Goal: Task Accomplishment & Management: Manage account settings

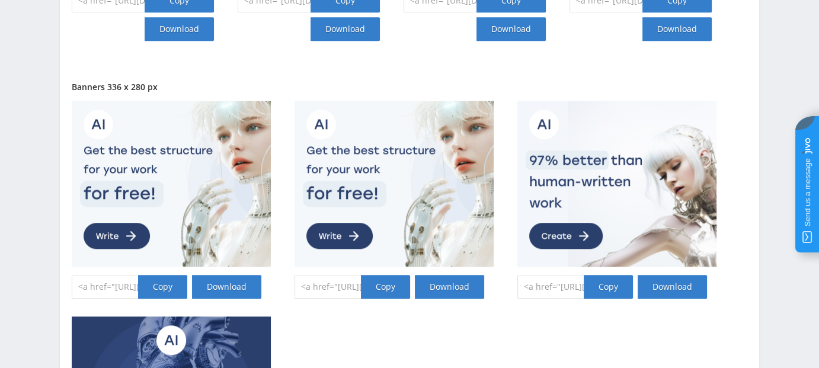
scroll to position [938, 0]
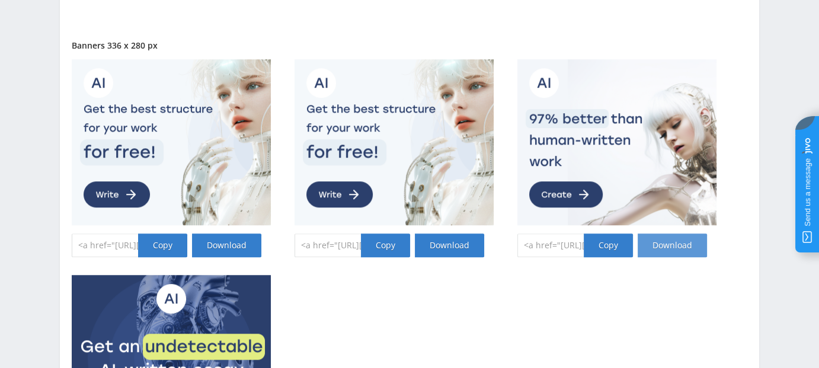
click at [674, 245] on link "Download" at bounding box center [671, 245] width 69 height 24
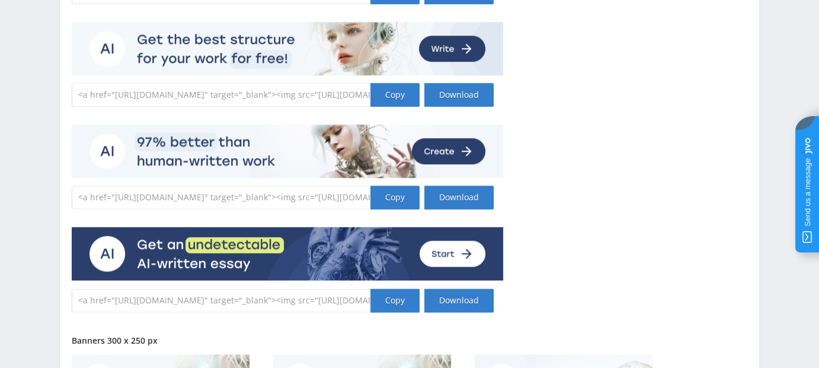
scroll to position [1570, 0]
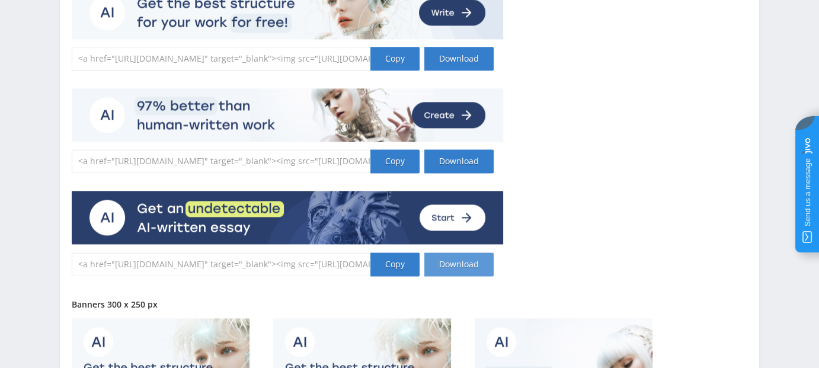
click at [463, 264] on link "Download" at bounding box center [458, 264] width 69 height 24
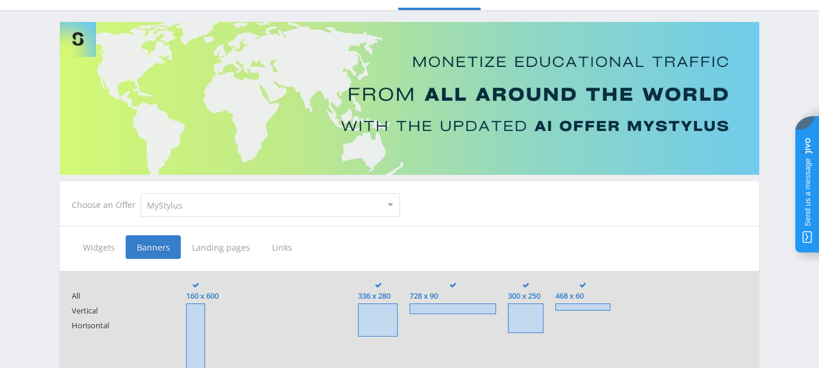
scroll to position [237, 0]
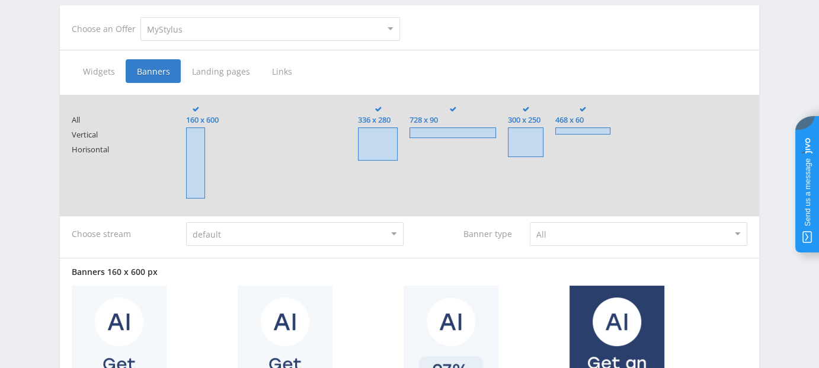
click at [379, 235] on select "default" at bounding box center [294, 234] width 217 height 24
click at [380, 235] on select "default" at bounding box center [294, 234] width 217 height 24
click at [568, 238] on select "All Customers Writers" at bounding box center [638, 234] width 217 height 24
click at [530, 222] on select "All Customers Writers" at bounding box center [638, 234] width 217 height 24
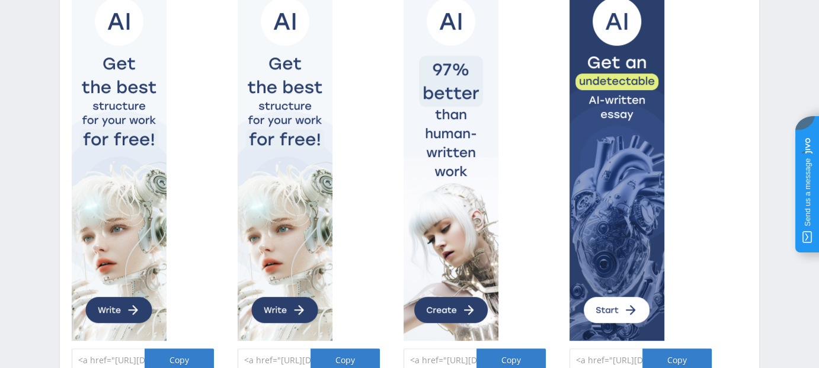
scroll to position [394, 0]
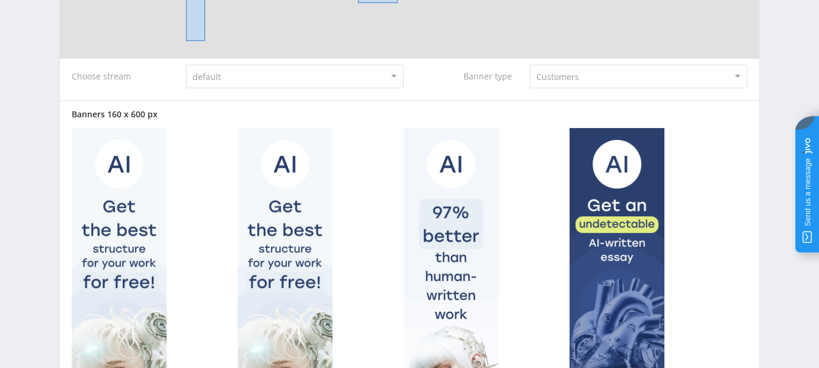
click at [563, 73] on select "All Customers Writers" at bounding box center [638, 77] width 217 height 24
select select "authors"
click at [530, 88] on select "All Customers Writers" at bounding box center [638, 77] width 217 height 24
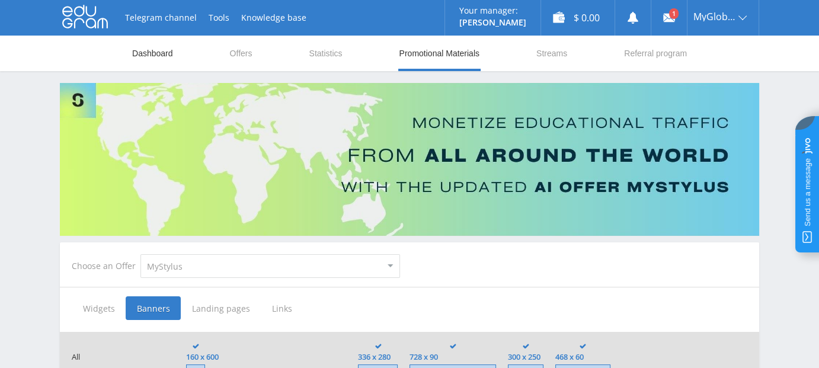
click at [152, 54] on link "Dashboard" at bounding box center [152, 54] width 43 height 36
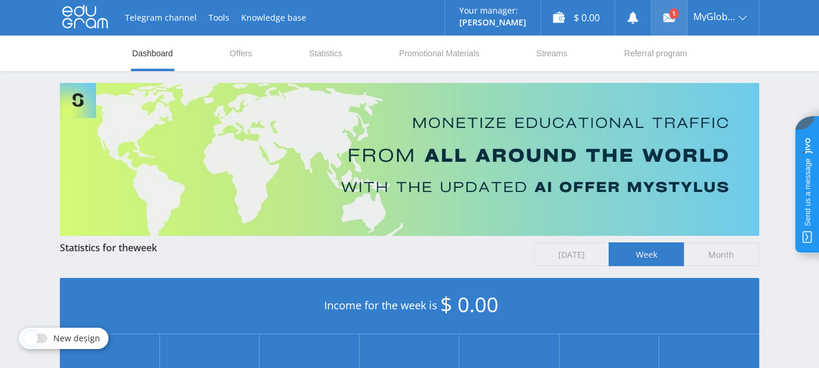
click at [668, 12] on icon at bounding box center [669, 18] width 12 height 12
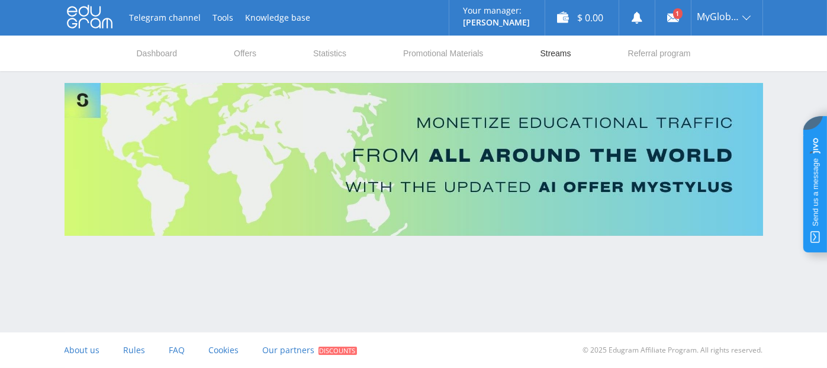
click at [555, 55] on link "Streams" at bounding box center [555, 54] width 33 height 36
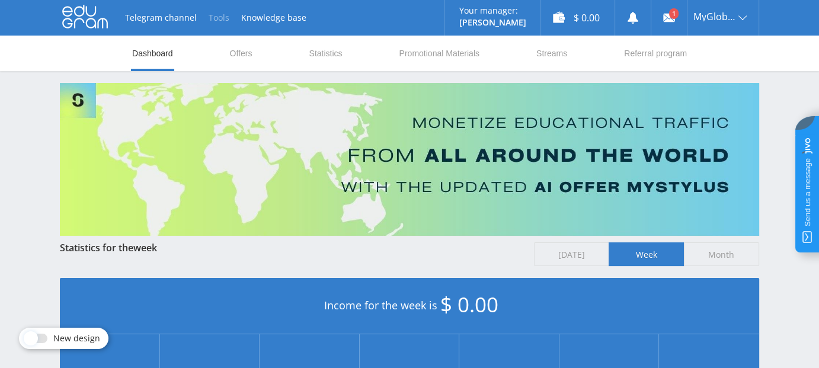
click at [223, 17] on button "Tools" at bounding box center [219, 18] width 33 height 36
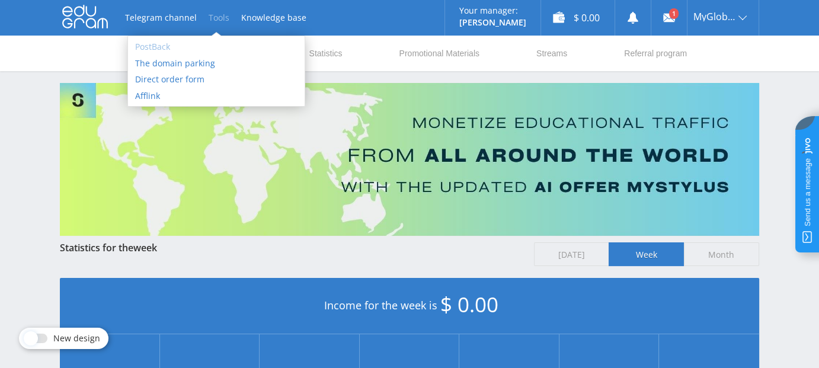
click at [159, 47] on link "PostBack" at bounding box center [216, 47] width 177 height 17
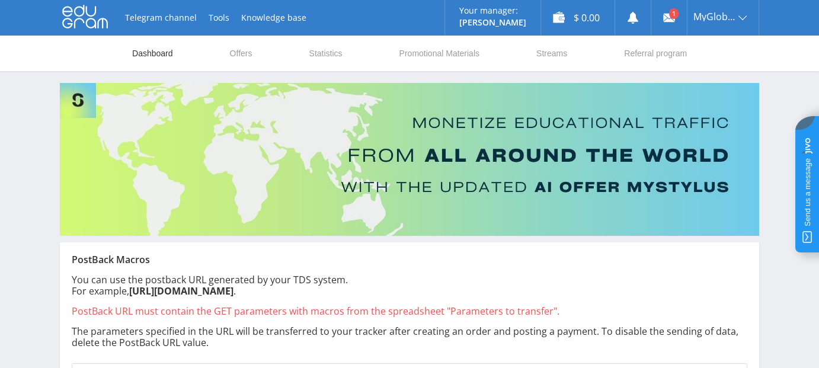
click at [159, 53] on link "Dashboard" at bounding box center [152, 54] width 43 height 36
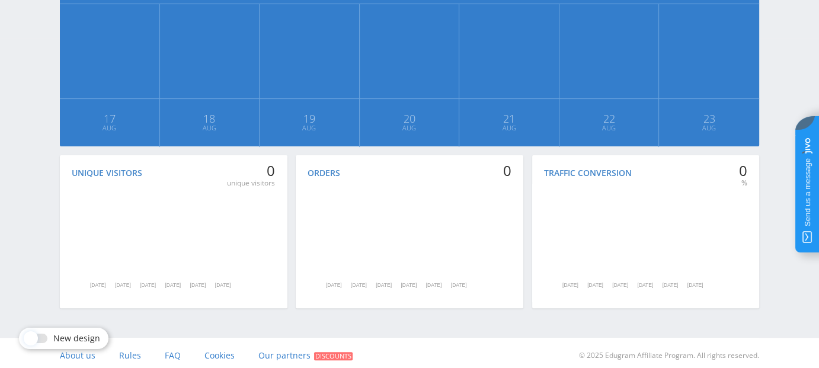
scroll to position [335, 0]
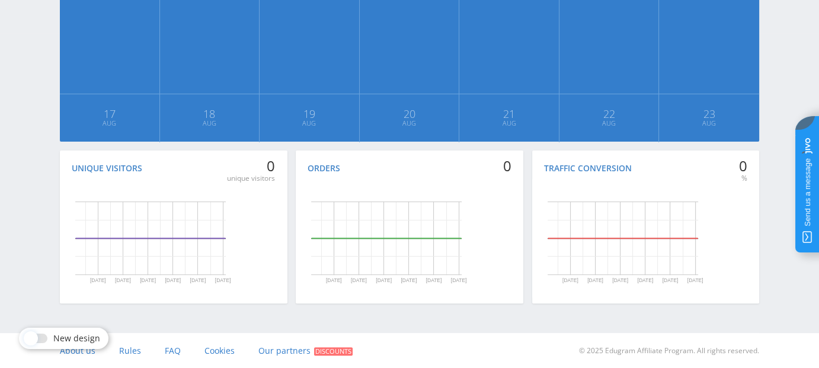
click at [33, 339] on span at bounding box center [31, 338] width 14 height 14
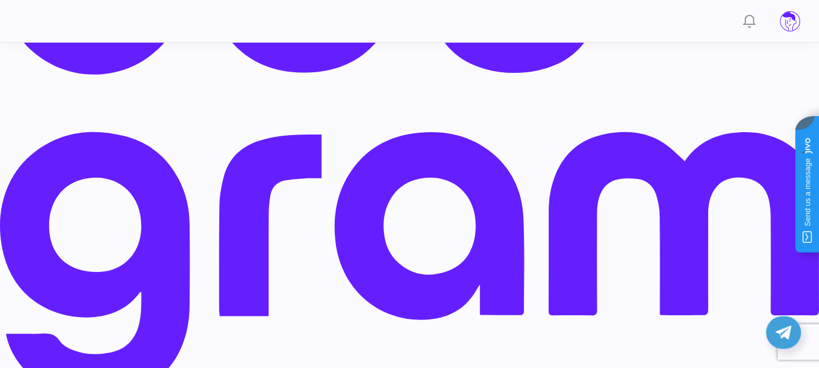
scroll to position [237, 0]
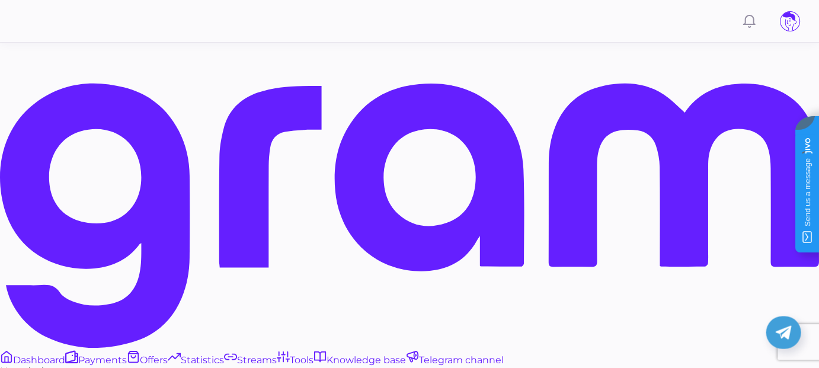
click at [290, 354] on span "Tools" at bounding box center [302, 359] width 24 height 11
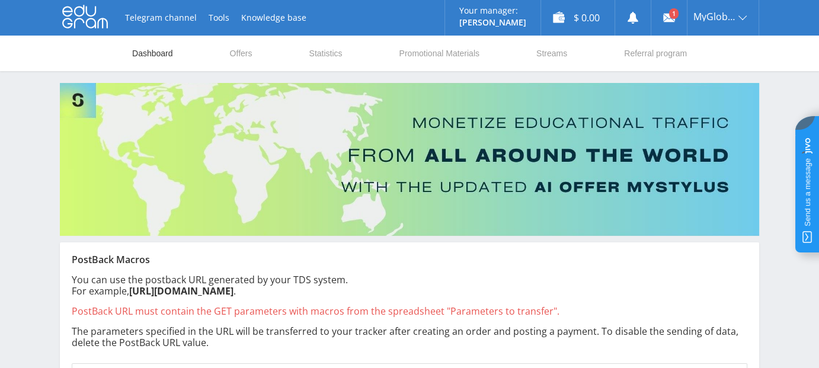
click at [152, 54] on link "Dashboard" at bounding box center [152, 54] width 43 height 36
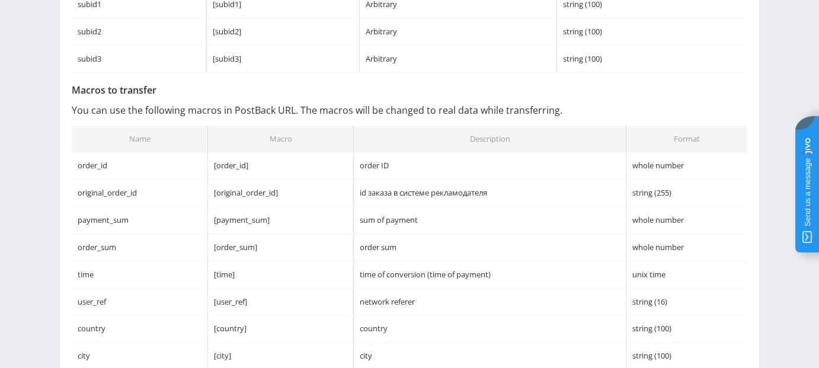
scroll to position [711, 0]
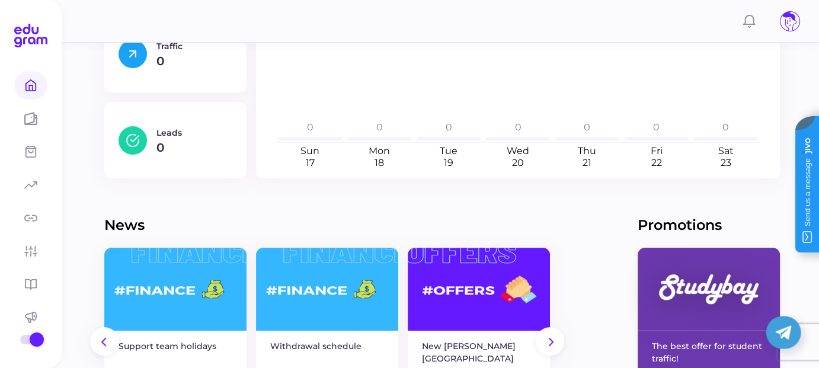
scroll to position [434, 0]
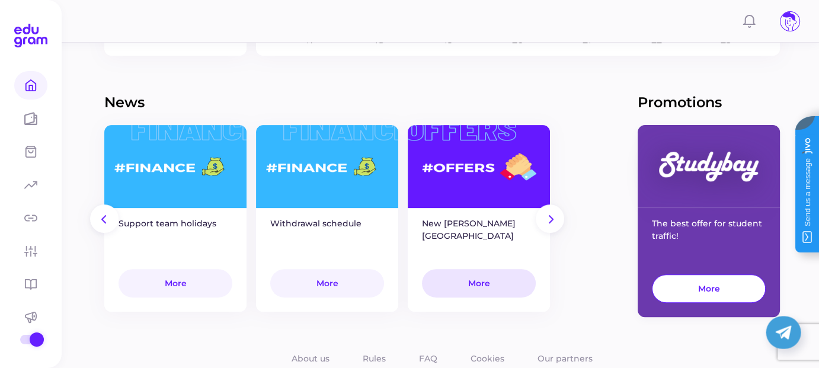
click at [471, 285] on span "More" at bounding box center [479, 283] width 22 height 11
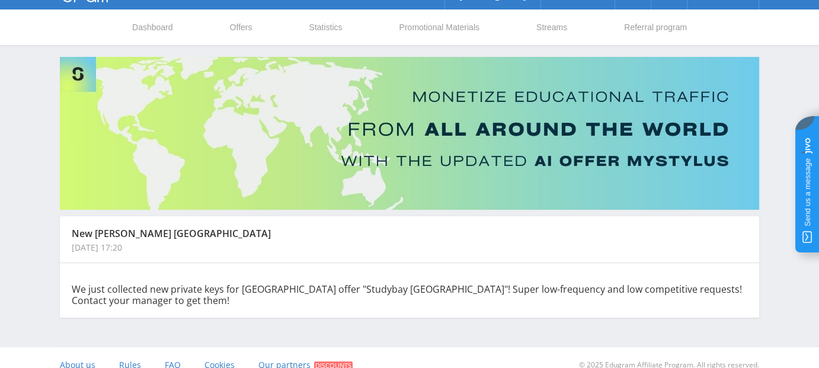
scroll to position [40, 0]
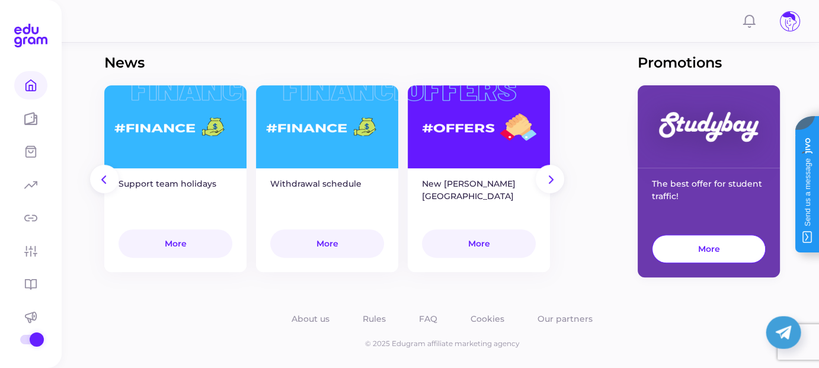
scroll to position [474, 0]
click at [718, 247] on span "More" at bounding box center [709, 248] width 22 height 11
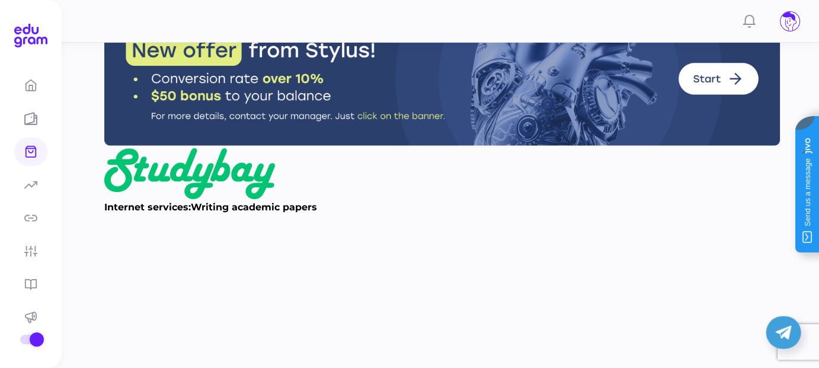
scroll to position [92, 0]
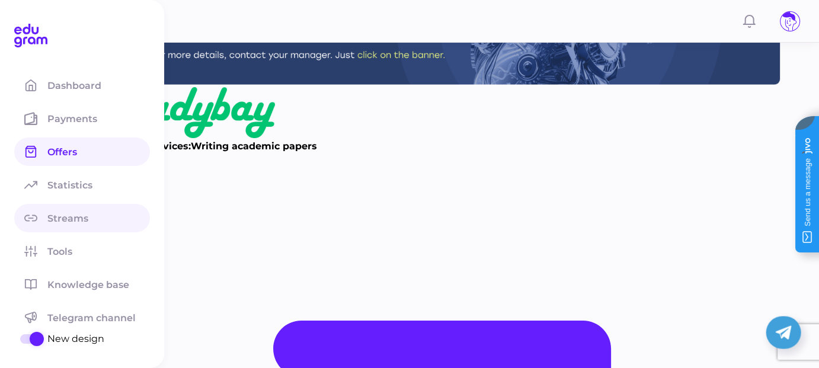
click at [51, 223] on span "Streams" at bounding box center [74, 218] width 55 height 11
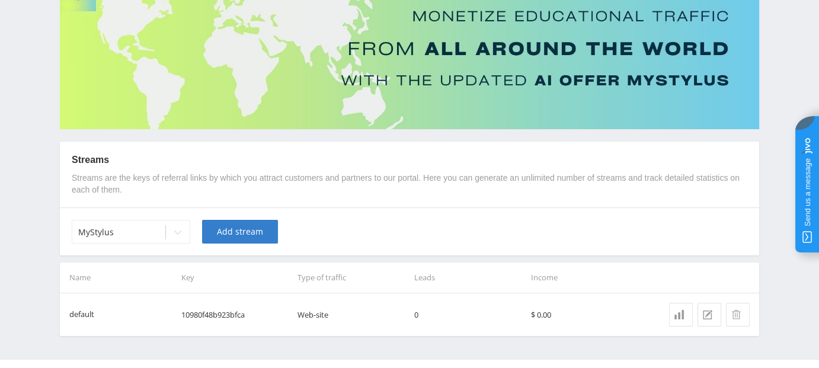
scroll to position [133, 0]
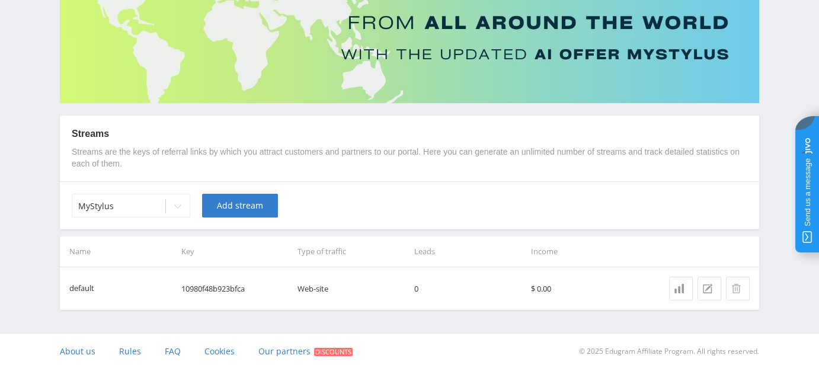
click at [243, 287] on td "10980f48b923bfca" at bounding box center [235, 288] width 117 height 43
click at [678, 287] on icon at bounding box center [678, 288] width 9 height 9
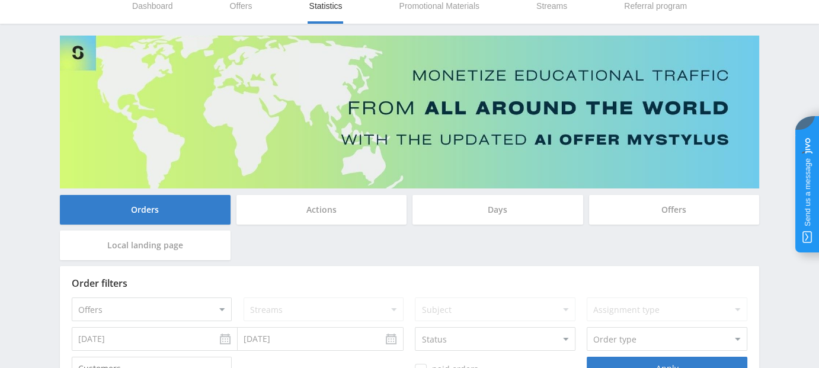
scroll to position [137, 0]
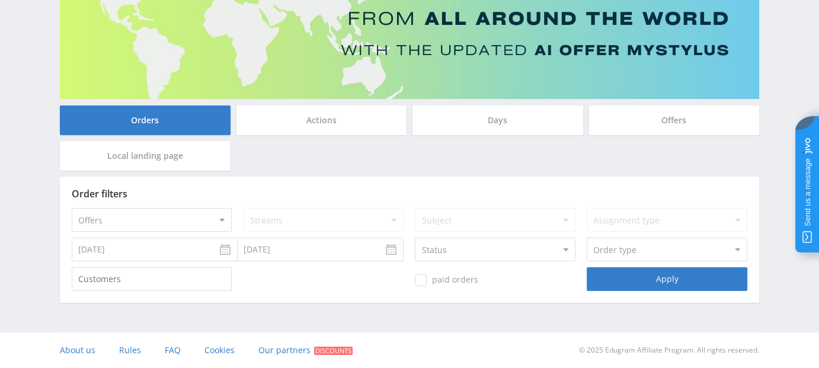
click at [336, 123] on div "Actions" at bounding box center [321, 120] width 171 height 30
click at [0, 0] on input "Actions" at bounding box center [0, 0] width 0 height 0
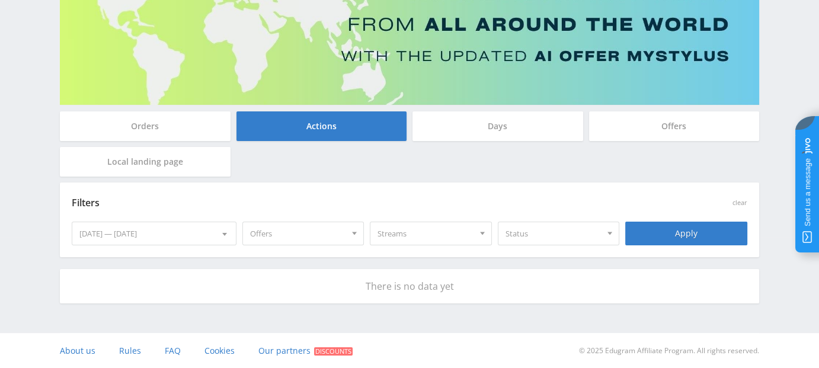
click at [483, 131] on div "Days" at bounding box center [497, 126] width 171 height 30
click at [0, 0] on input "Days" at bounding box center [0, 0] width 0 height 0
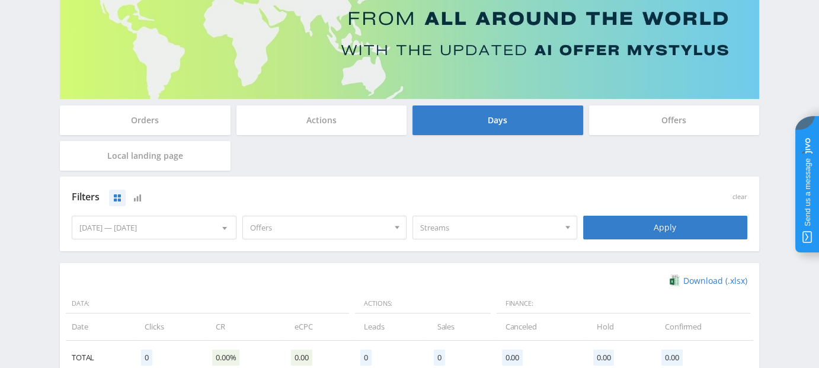
click at [642, 137] on div "Offers" at bounding box center [674, 123] width 177 height 36
click at [143, 150] on div "Local landing page" at bounding box center [145, 156] width 171 height 30
click at [0, 0] on input "Local landing page" at bounding box center [0, 0] width 0 height 0
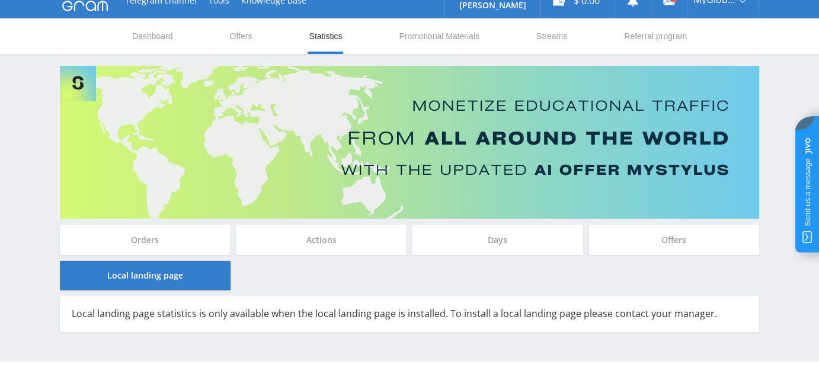
scroll to position [0, 0]
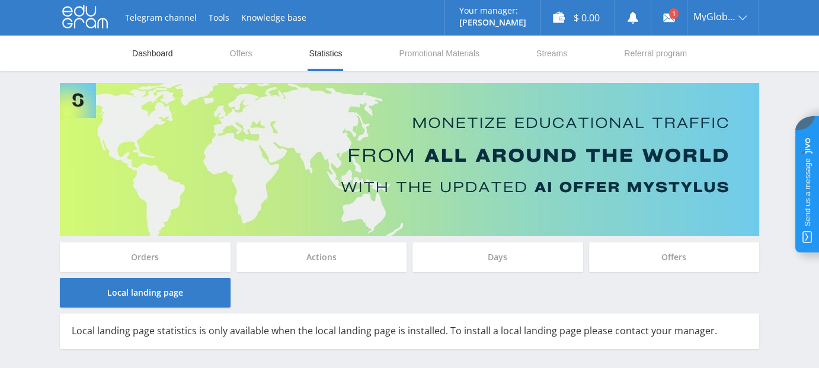
click at [155, 47] on link "Dashboard" at bounding box center [152, 54] width 43 height 36
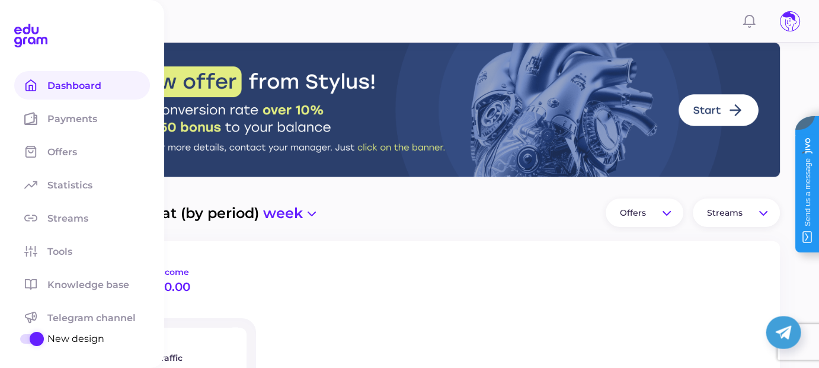
click at [34, 339] on span at bounding box center [37, 339] width 14 height 14
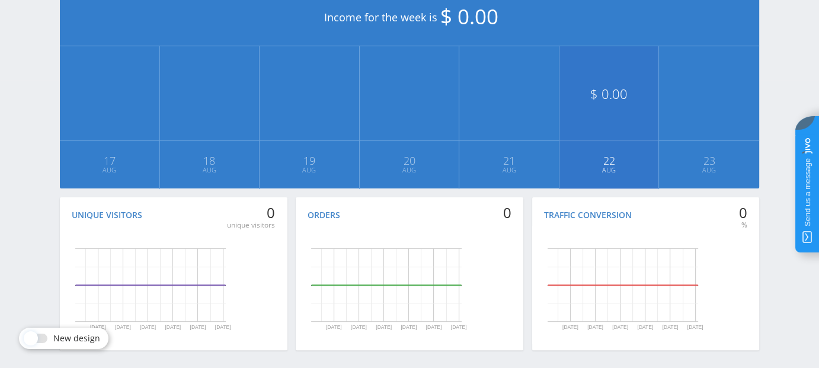
scroll to position [98, 0]
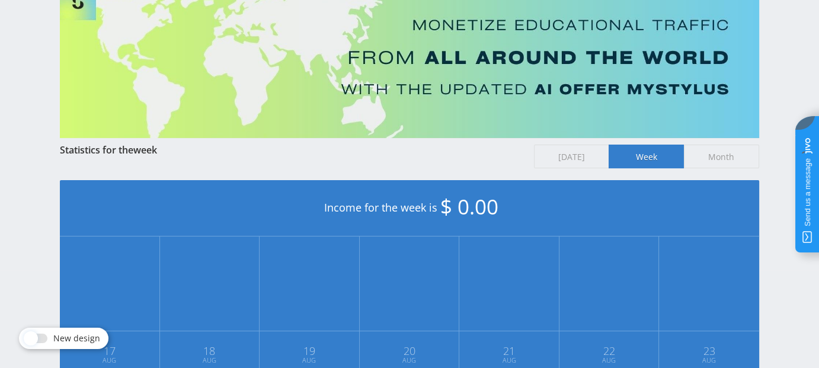
click at [568, 152] on span "[DATE]" at bounding box center [571, 157] width 75 height 24
click at [0, 0] on input "[DATE]" at bounding box center [0, 0] width 0 height 0
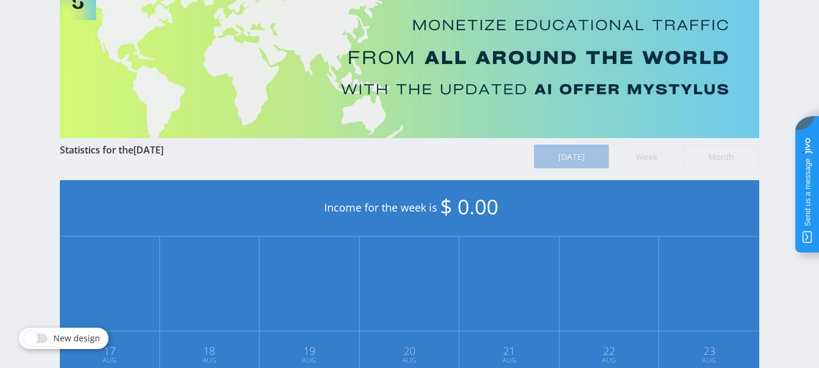
scroll to position [0, 0]
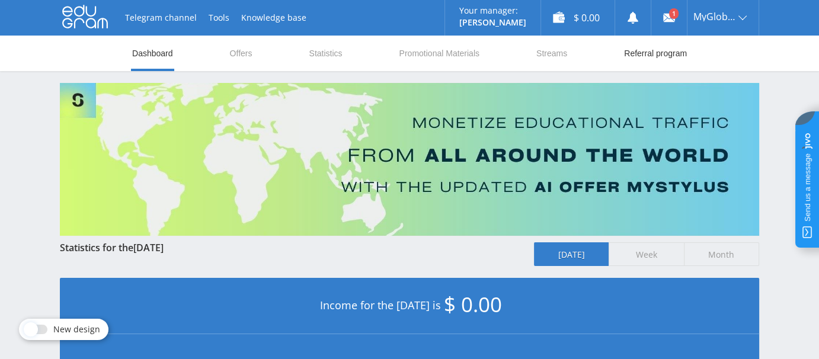
click at [652, 53] on link "Referral program" at bounding box center [655, 54] width 65 height 36
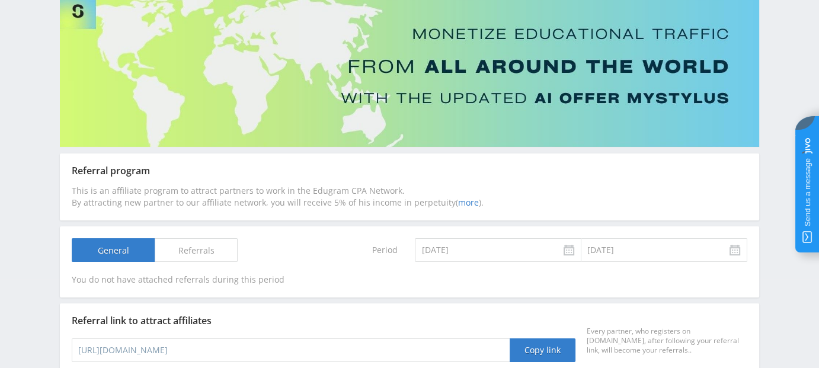
scroll to position [159, 0]
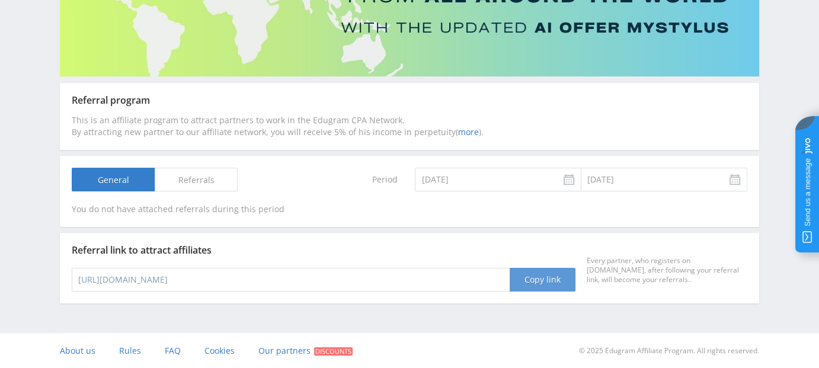
click at [532, 287] on button "Copy link" at bounding box center [542, 280] width 66 height 24
click at [536, 276] on button "Copy link" at bounding box center [542, 280] width 66 height 24
